Goal: Information Seeking & Learning: Learn about a topic

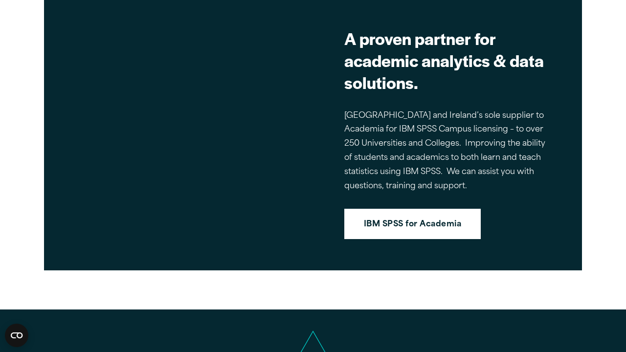
scroll to position [853, 0]
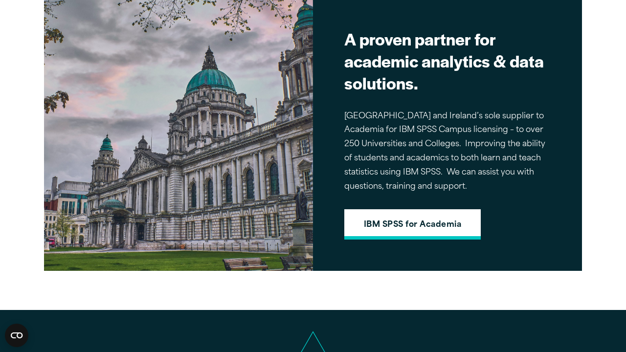
click at [406, 221] on link "IBM SPSS for Academia" at bounding box center [412, 224] width 136 height 30
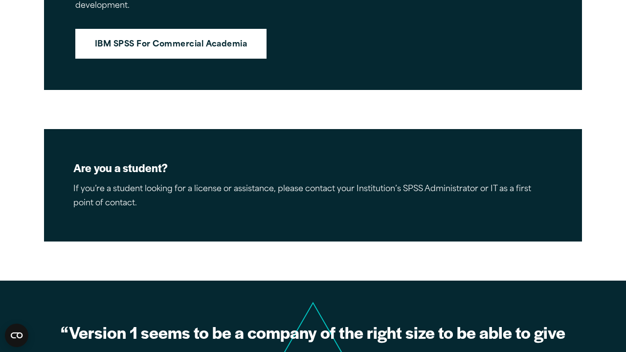
scroll to position [1190, 0]
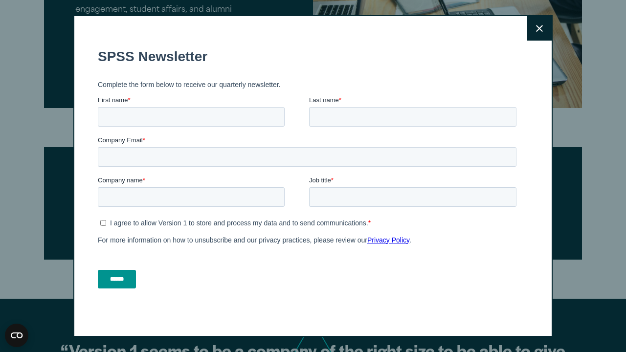
click at [536, 37] on button "Close" at bounding box center [539, 28] width 24 height 24
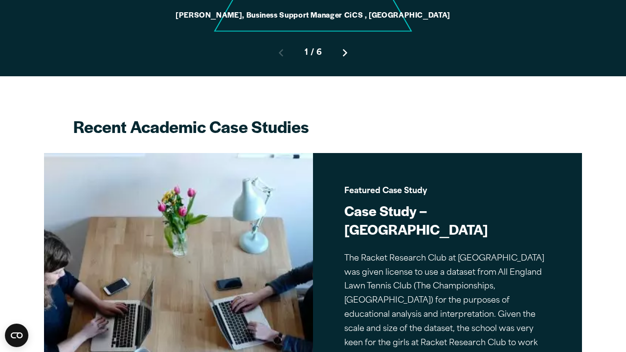
scroll to position [1517, 0]
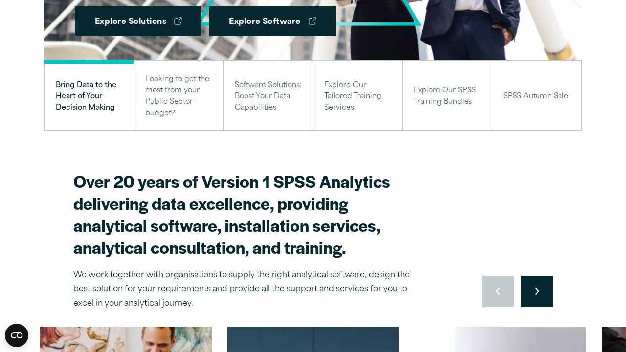
scroll to position [286, 0]
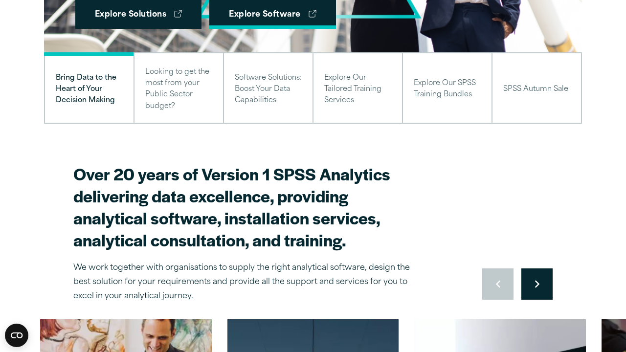
click at [283, 22] on link "Explore Software" at bounding box center [272, 14] width 127 height 30
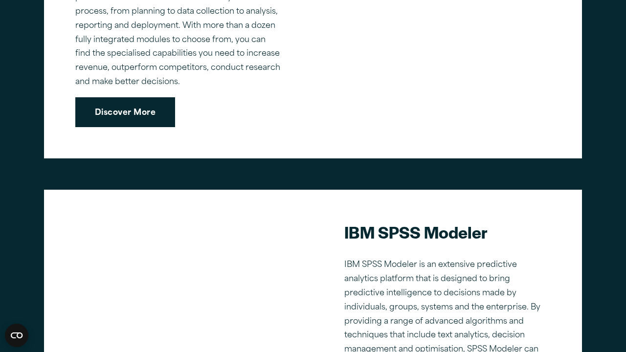
scroll to position [724, 0]
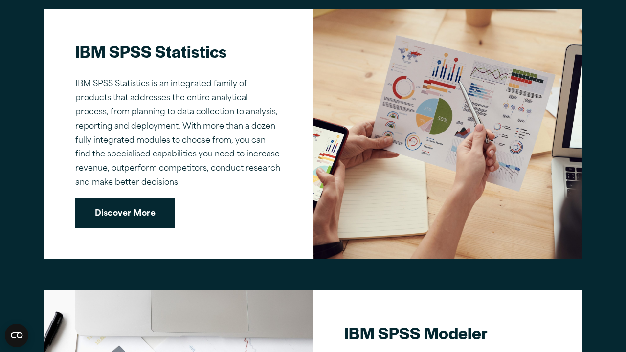
click at [154, 202] on link "Discover More" at bounding box center [125, 213] width 100 height 30
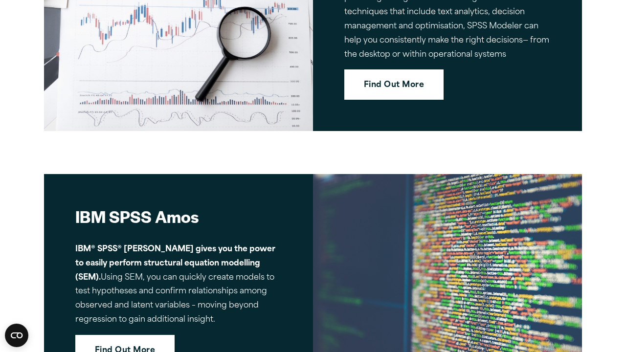
scroll to position [4103, 0]
